Goal: Information Seeking & Learning: Learn about a topic

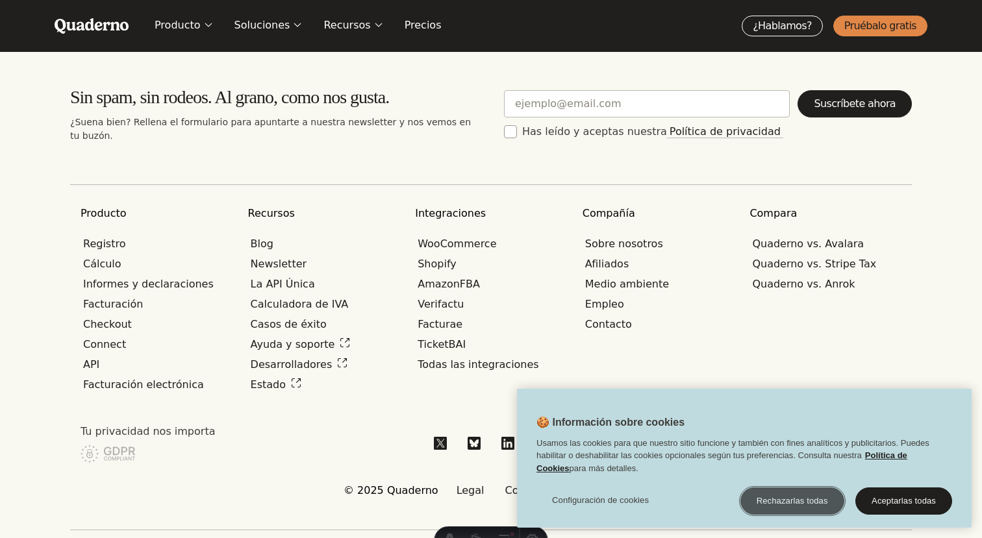
click at [798, 499] on button "Rechazarlas todas" at bounding box center [792, 501] width 104 height 27
click at [358, 325] on nav "Producto Registro Cálculo Informes y declaraciones Facturación Checkout Connect…" at bounding box center [490, 352] width 821 height 293
click at [455, 338] on link "TicketBAI" at bounding box center [441, 345] width 53 height 15
click at [434, 338] on link "TicketBAI" at bounding box center [441, 345] width 53 height 15
